Goal: Task Accomplishment & Management: Manage account settings

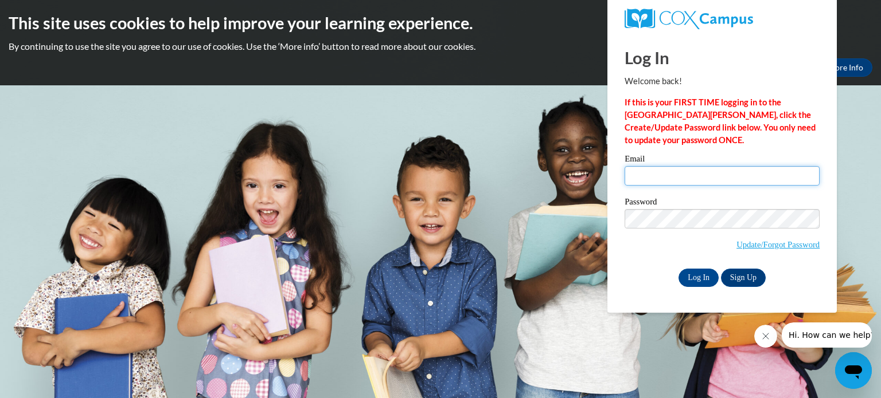
click at [670, 170] on input "Email" at bounding box center [721, 175] width 195 height 19
type input "shannon.hooks@lakeoconeeacademy.org"
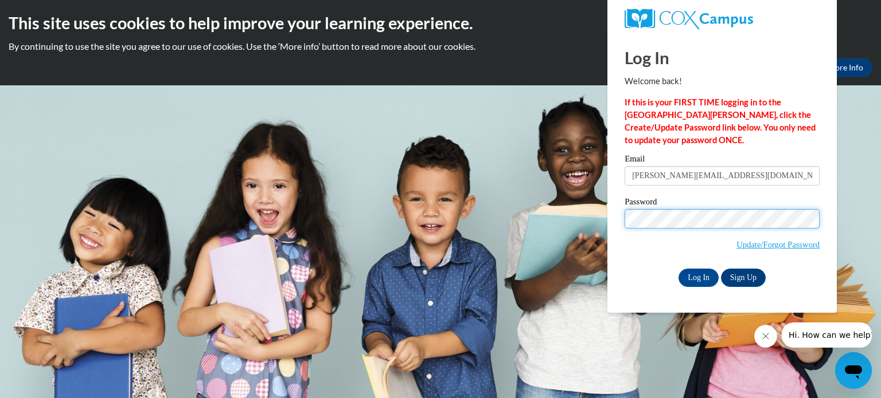
click at [678, 269] on input "Log In" at bounding box center [698, 278] width 40 height 18
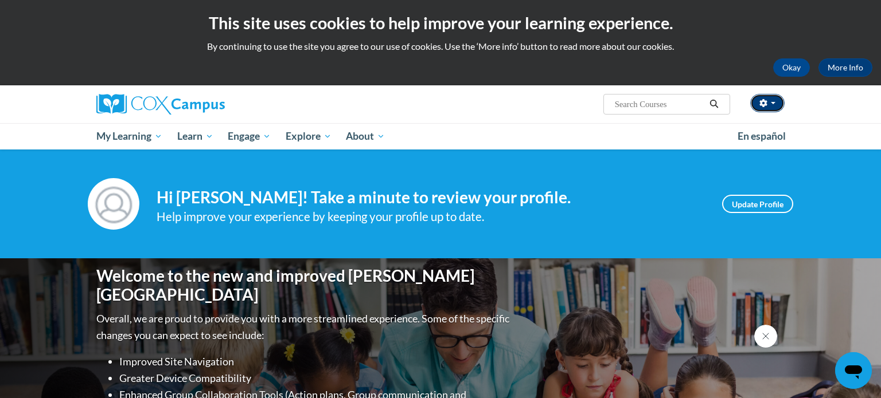
click at [768, 102] on button "button" at bounding box center [767, 103] width 34 height 18
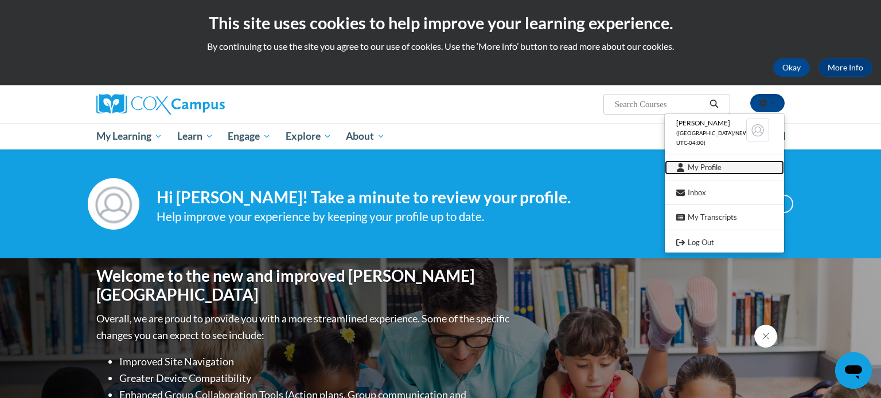
click at [713, 167] on link "My Profile" at bounding box center [724, 168] width 119 height 14
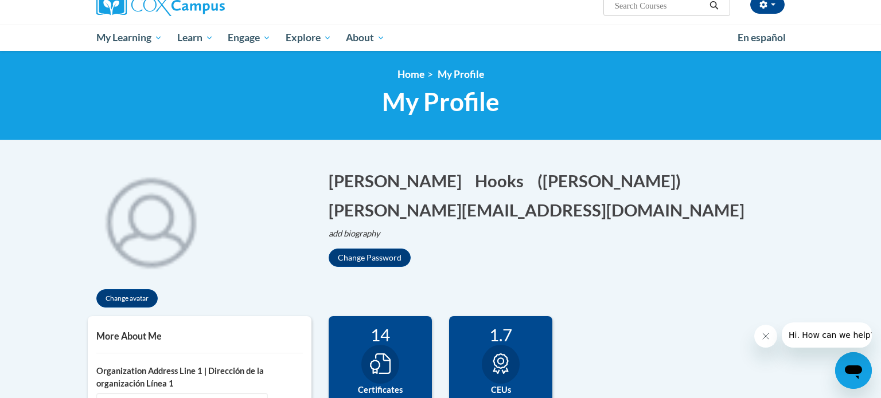
scroll to position [150, 0]
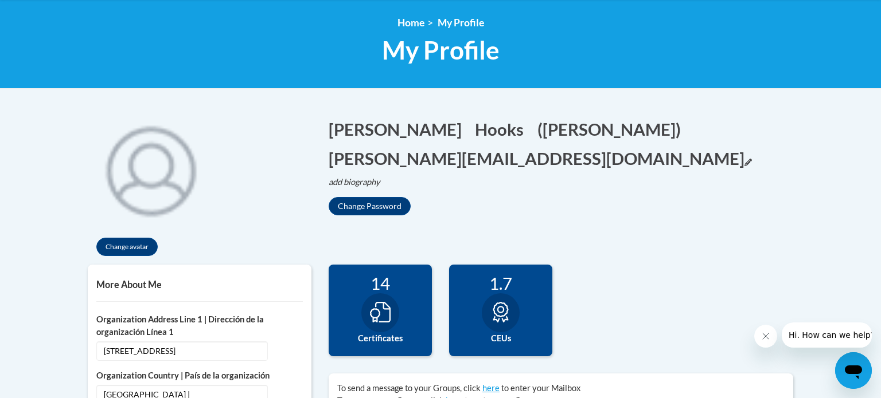
click at [744, 159] on icon "Edit email address" at bounding box center [747, 162] width 7 height 7
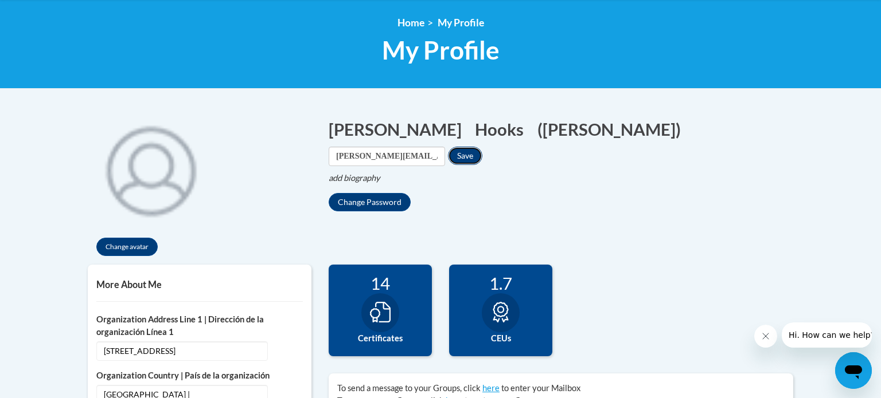
click at [482, 147] on button "Save" at bounding box center [465, 156] width 34 height 18
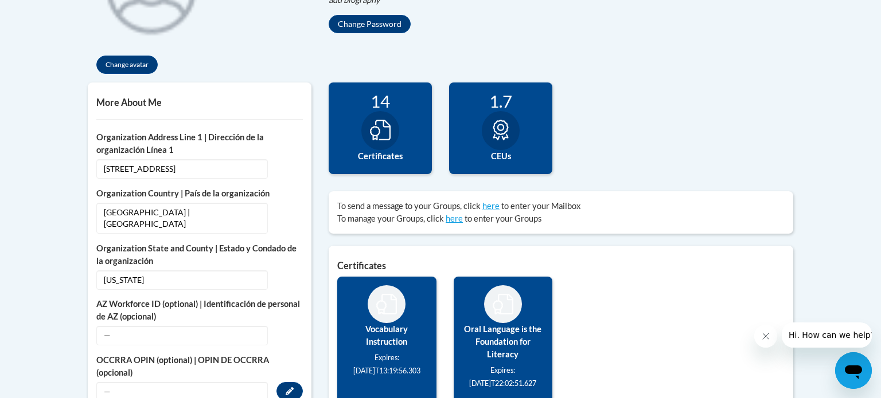
scroll to position [329, 0]
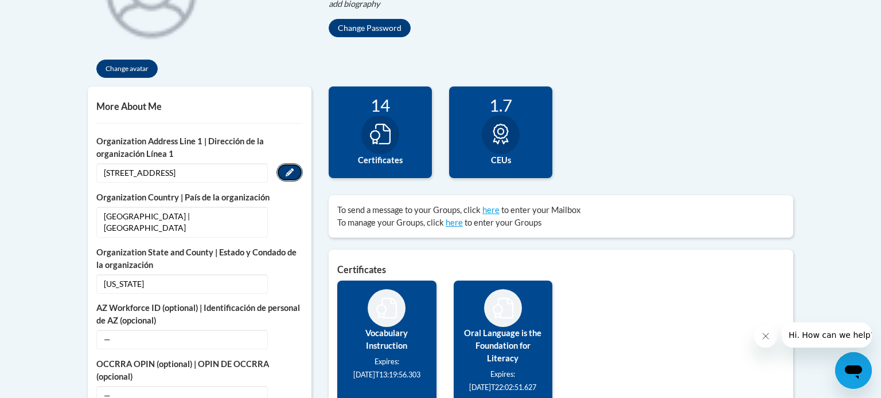
click at [286, 171] on icon "Custom profile fields" at bounding box center [290, 173] width 8 height 8
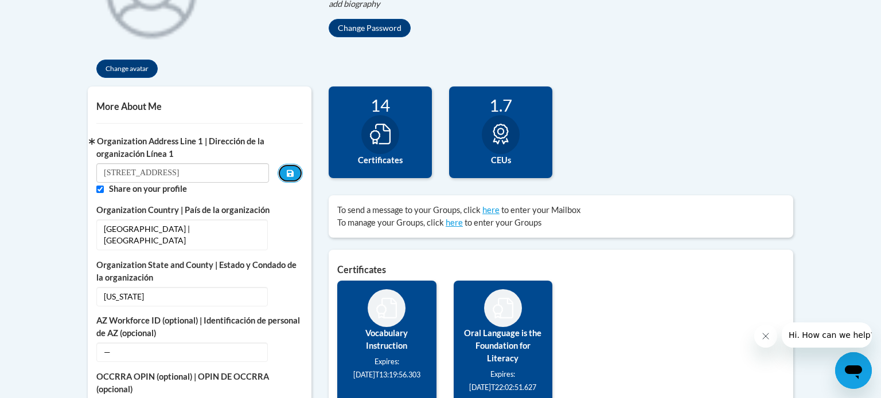
click at [286, 171] on button "Custom profile fields" at bounding box center [290, 173] width 25 height 19
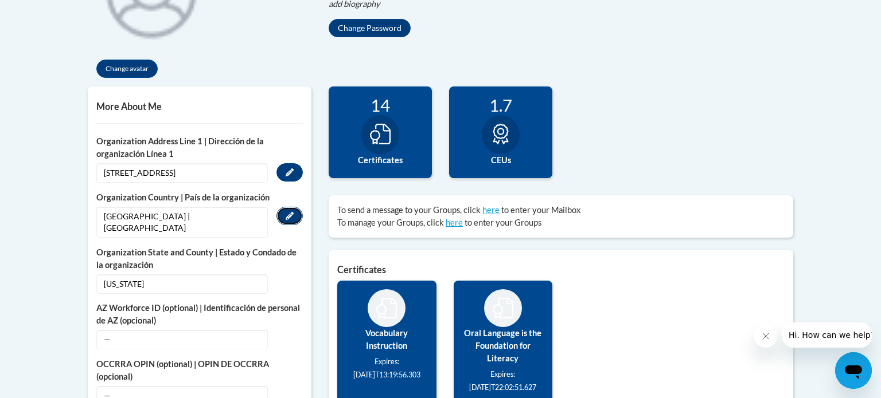
click at [292, 209] on button "Edit" at bounding box center [289, 216] width 26 height 18
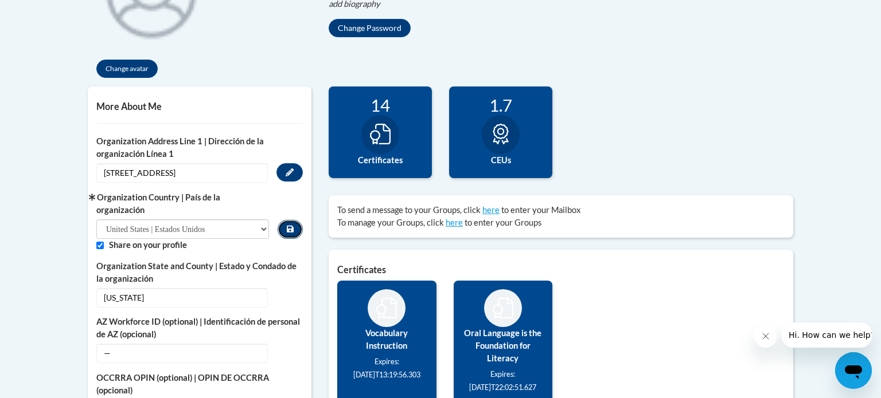
click at [290, 226] on icon "Custom profile fields" at bounding box center [290, 229] width 7 height 7
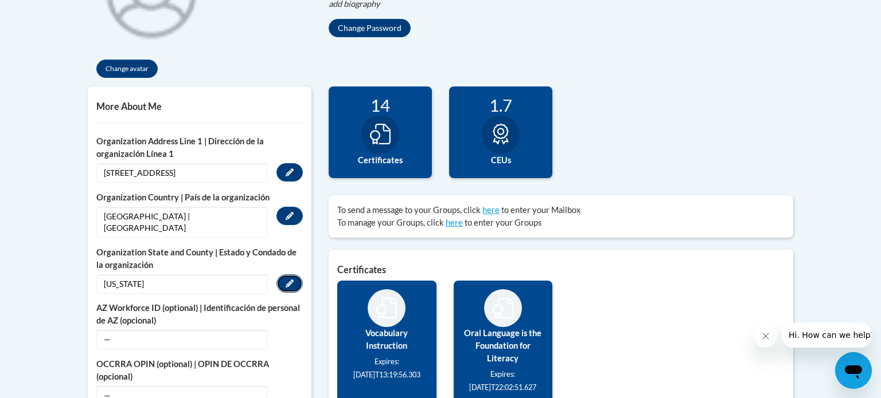
click at [282, 275] on button "Edit" at bounding box center [289, 284] width 26 height 18
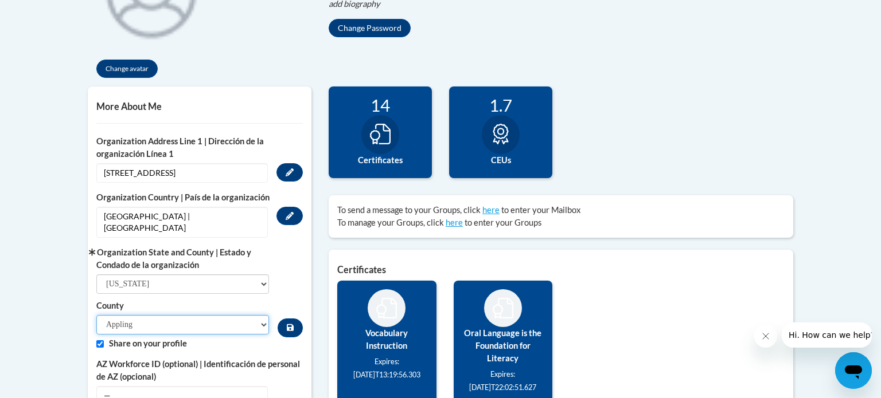
click at [250, 315] on select "[PERSON_NAME] [PERSON_NAME] [PERSON_NAME] [PERSON_NAME] [PERSON_NAME] Banks [PE…" at bounding box center [182, 324] width 173 height 19
select select "Greene"
click at [96, 315] on select "[PERSON_NAME] [PERSON_NAME] [PERSON_NAME] [PERSON_NAME] [PERSON_NAME] Banks [PE…" at bounding box center [182, 324] width 173 height 19
click at [290, 320] on button "Custom profile fields" at bounding box center [290, 328] width 25 height 19
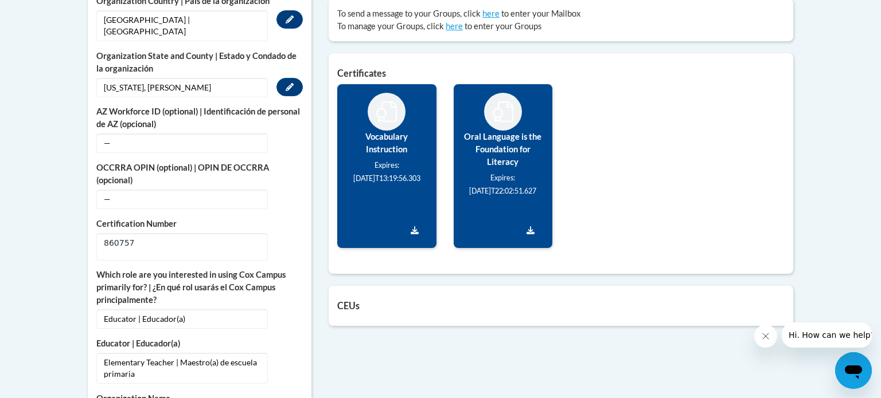
scroll to position [529, 0]
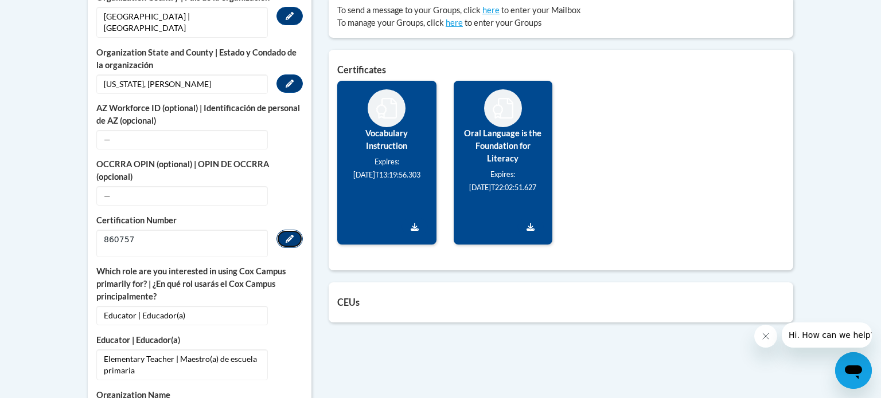
click at [284, 230] on button "Edit" at bounding box center [289, 239] width 26 height 18
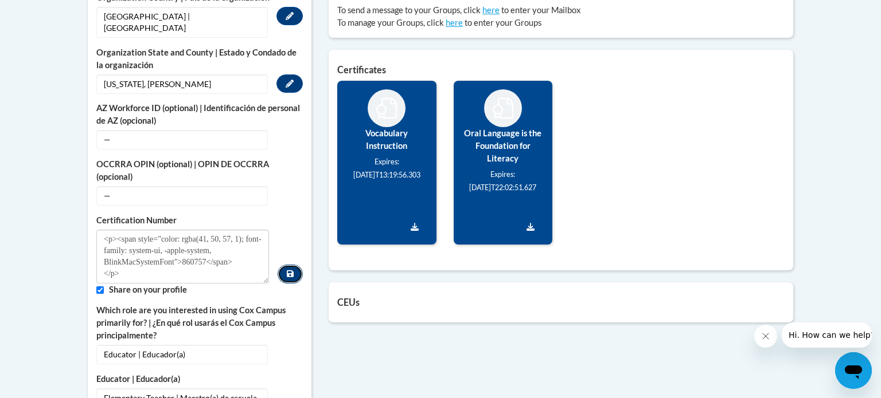
click at [288, 265] on button "Custom profile fields" at bounding box center [290, 274] width 25 height 19
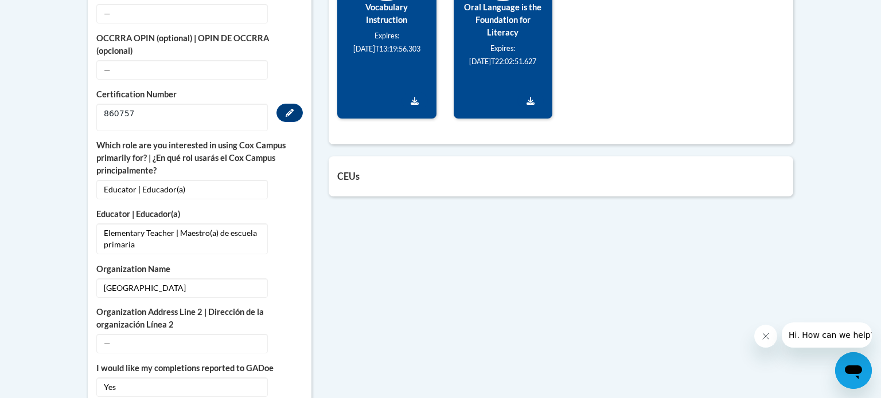
scroll to position [657, 0]
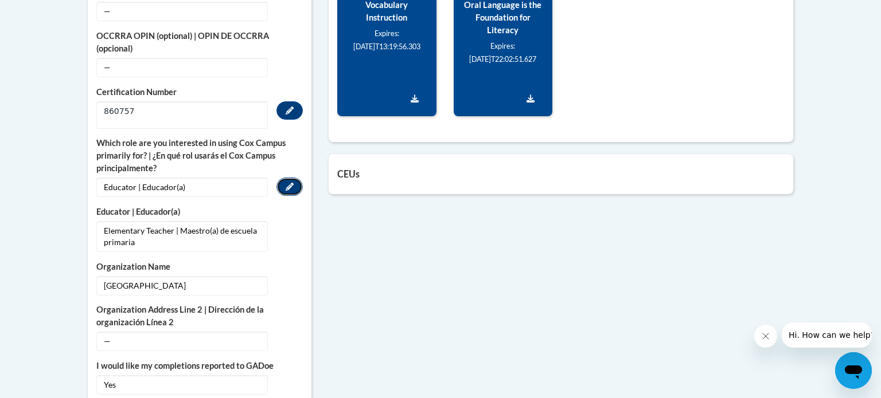
click at [293, 183] on icon "Custom profile fields" at bounding box center [290, 187] width 8 height 8
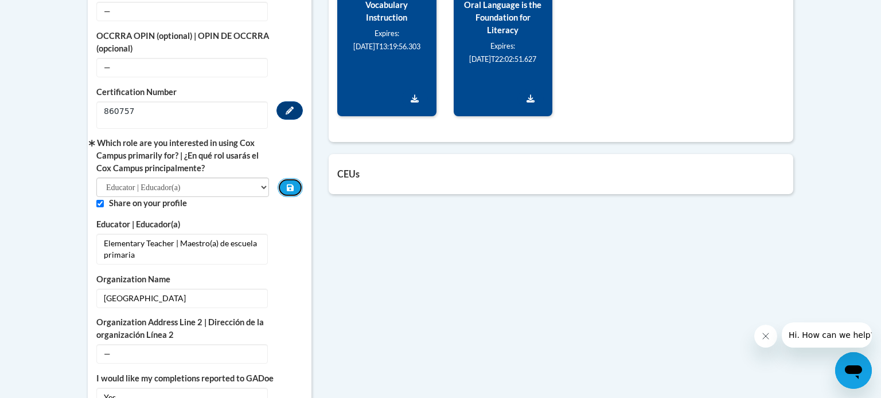
click at [293, 178] on button "Custom profile fields" at bounding box center [290, 187] width 25 height 19
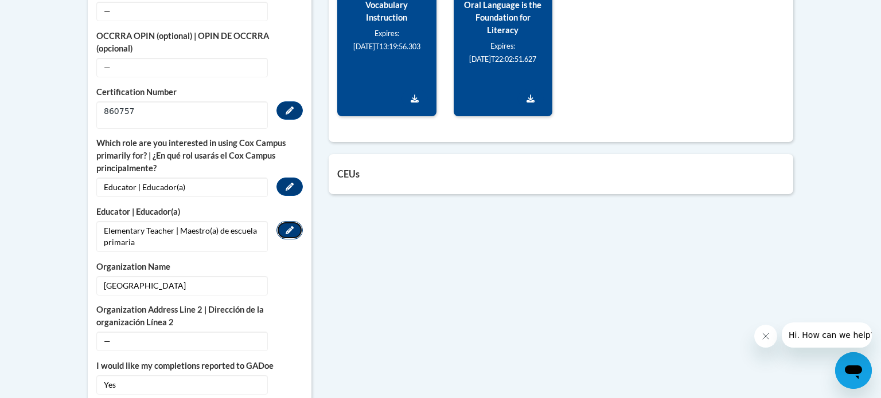
click at [283, 221] on button "Edit" at bounding box center [289, 230] width 26 height 18
click at [283, 222] on button "Custom profile fields" at bounding box center [290, 231] width 25 height 19
click at [285, 276] on button "Edit" at bounding box center [289, 285] width 26 height 18
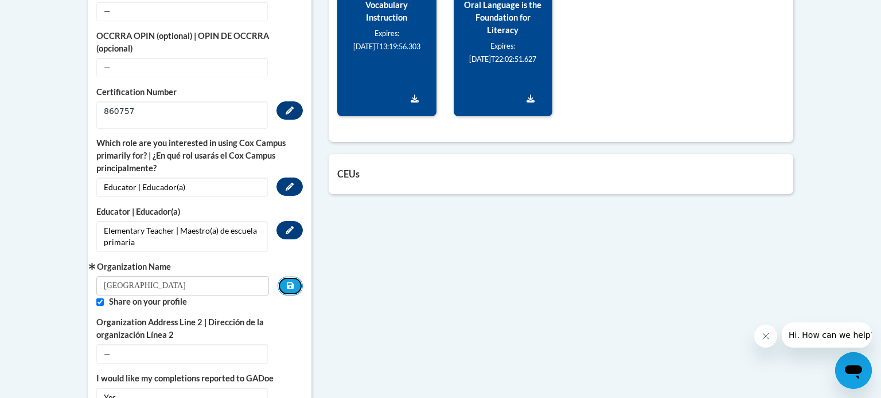
click at [285, 277] on button "Custom profile fields" at bounding box center [290, 286] width 25 height 19
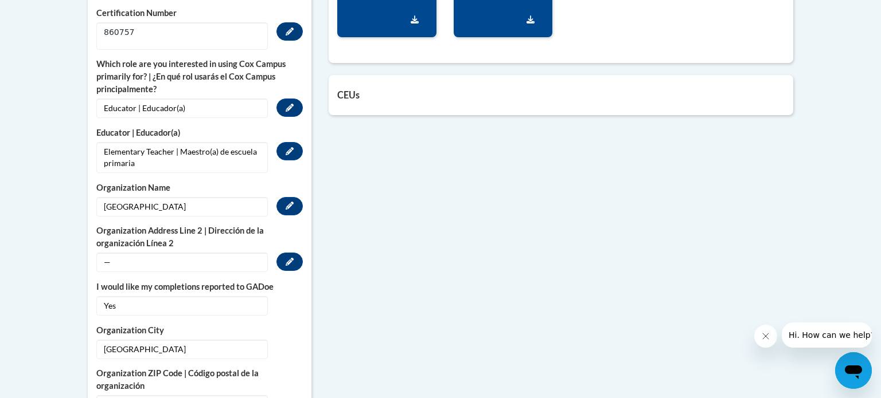
scroll to position [763, 0]
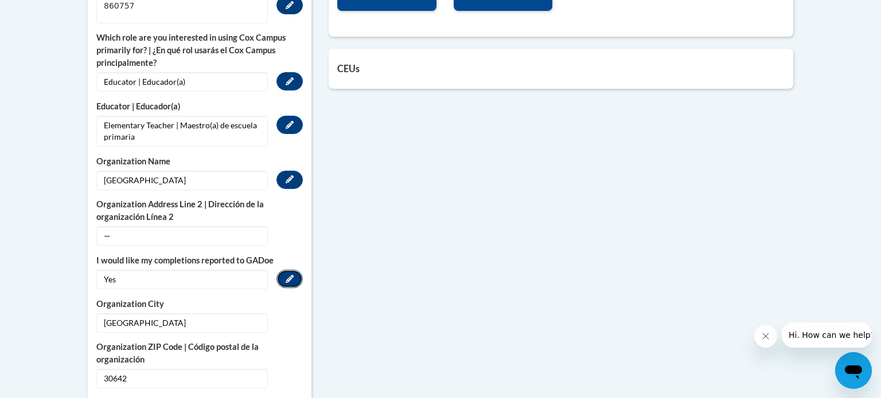
click at [291, 271] on button "Edit" at bounding box center [289, 279] width 26 height 18
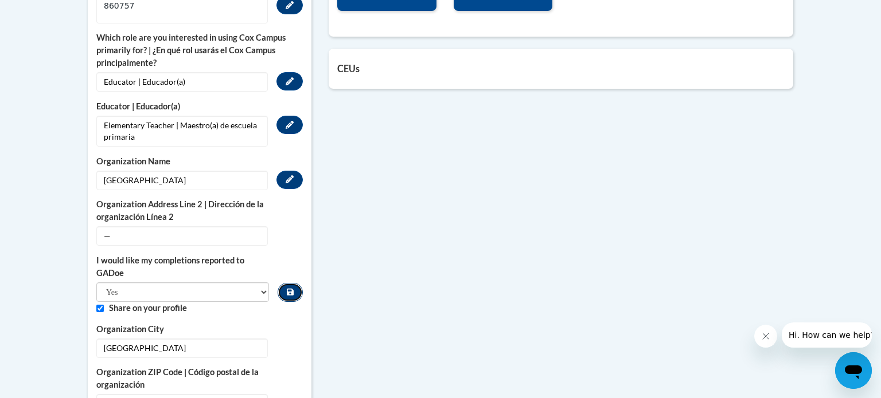
click at [292, 289] on icon "Custom profile fields" at bounding box center [290, 292] width 7 height 7
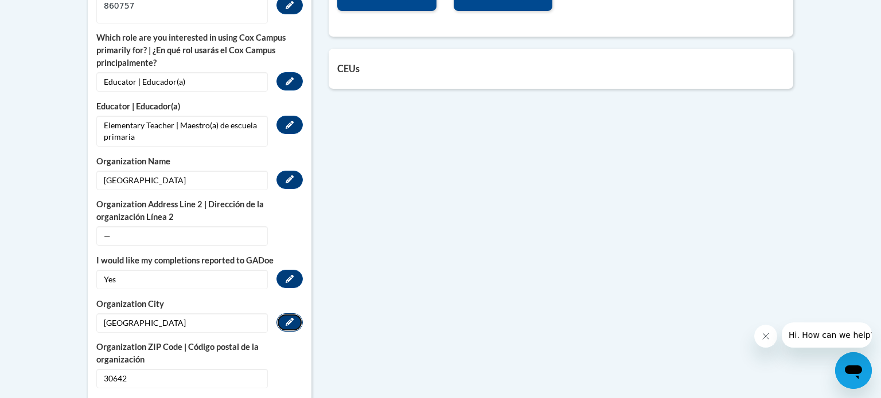
click at [288, 314] on button "Edit" at bounding box center [289, 323] width 26 height 18
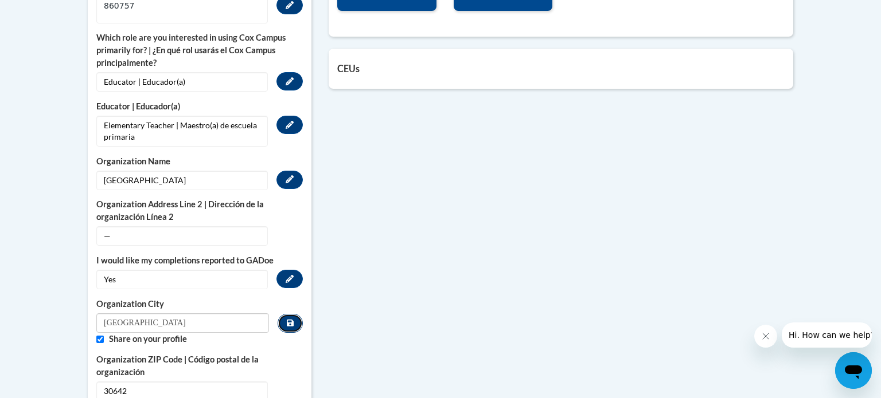
click at [288, 314] on button "Custom profile fields" at bounding box center [290, 323] width 25 height 19
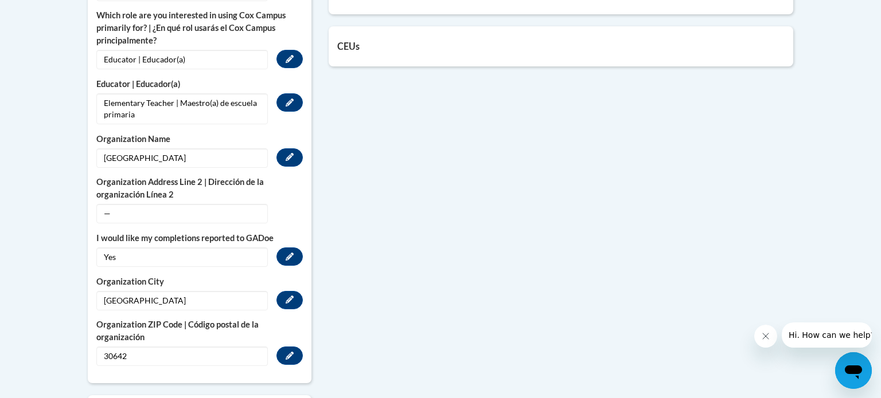
scroll to position [785, 0]
click at [287, 346] on button "Edit" at bounding box center [289, 355] width 26 height 18
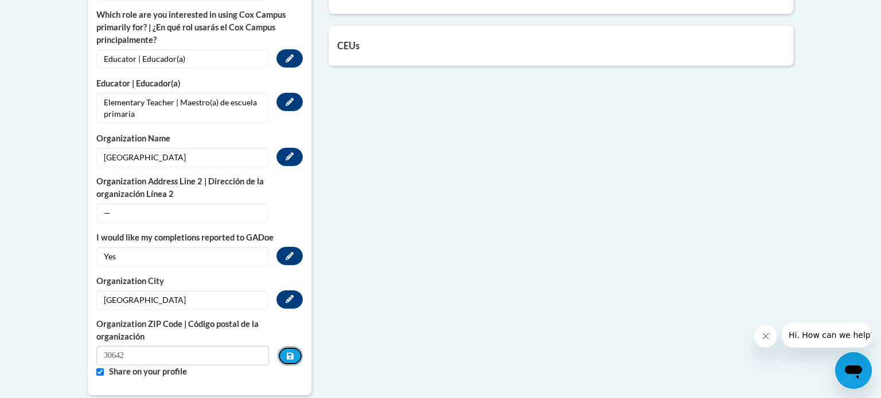
click at [287, 347] on button "Custom profile fields" at bounding box center [290, 356] width 25 height 19
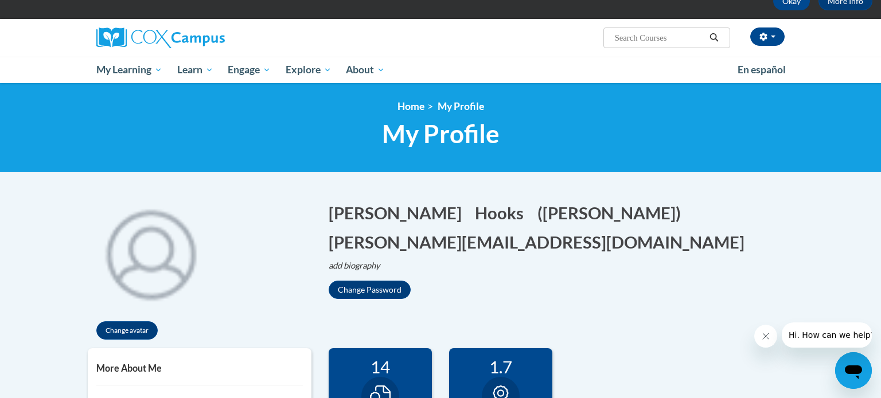
scroll to position [0, 0]
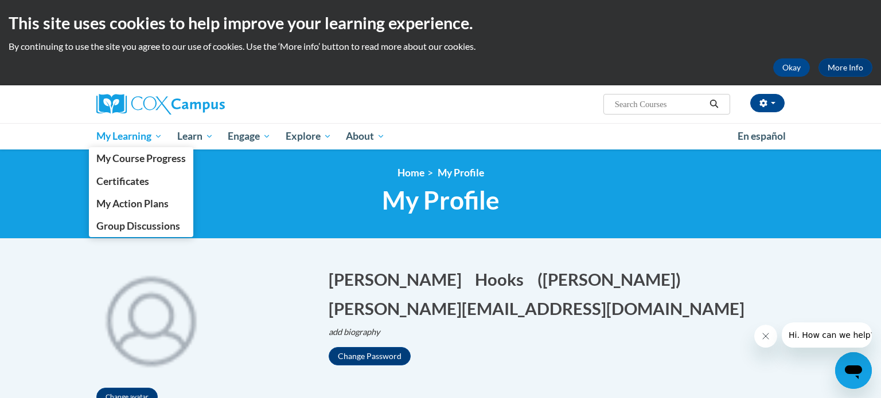
click at [128, 140] on span "My Learning" at bounding box center [129, 137] width 66 height 14
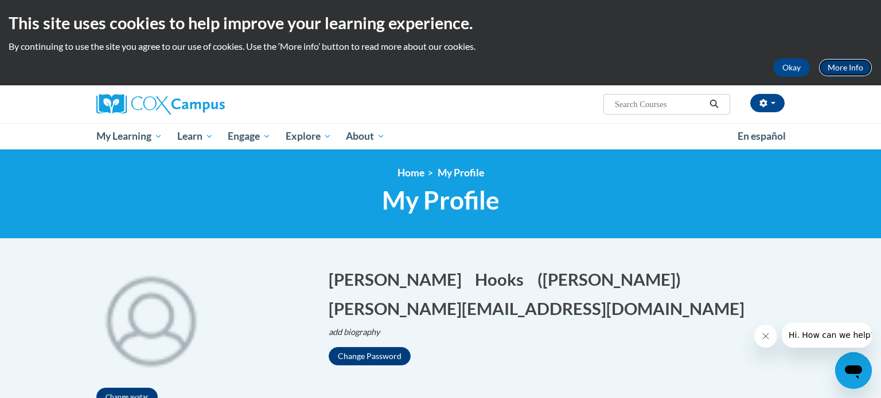
click at [836, 73] on link "More Info" at bounding box center [845, 67] width 54 height 18
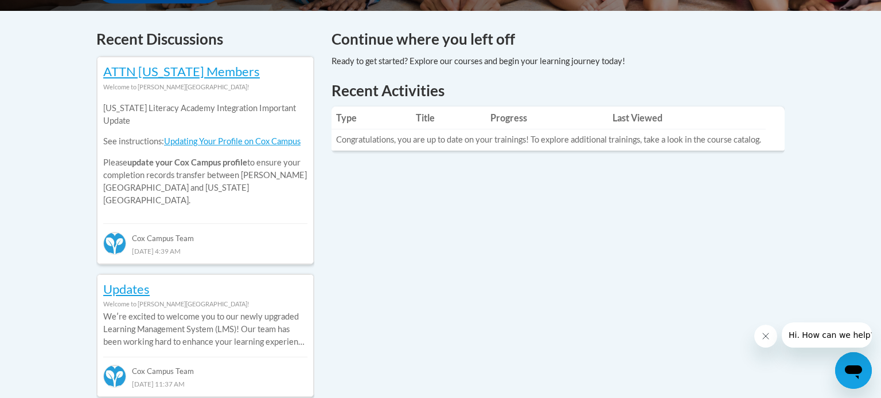
scroll to position [478, 0]
